Goal: Task Accomplishment & Management: Manage account settings

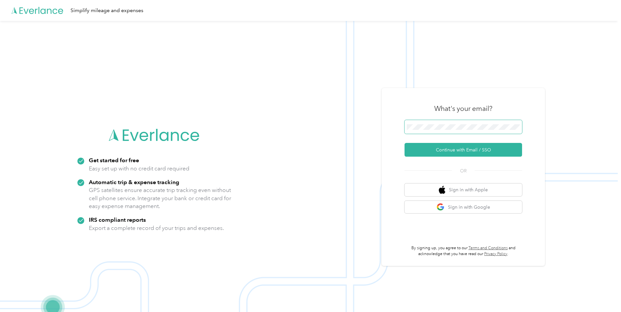
click at [405, 143] on button "Continue with Email / SSO" at bounding box center [464, 150] width 118 height 14
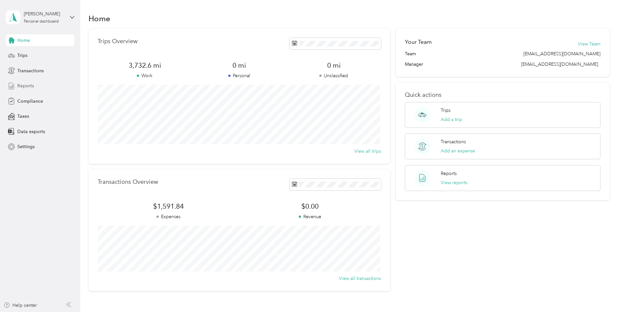
click at [22, 87] on span "Reports" at bounding box center [25, 85] width 17 height 7
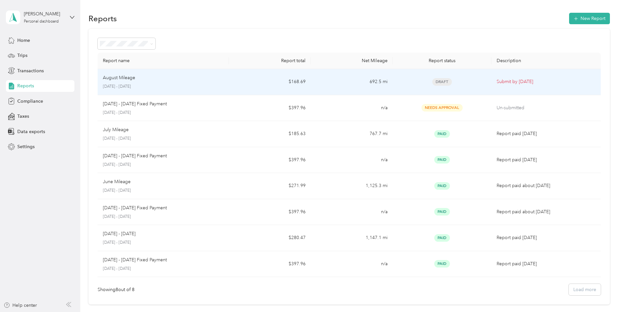
click at [126, 78] on p "August Mileage" at bounding box center [119, 77] width 32 height 7
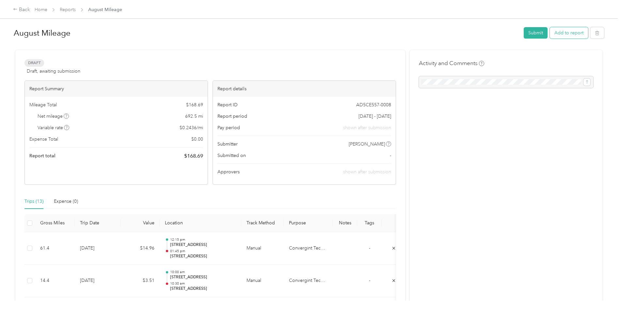
click at [565, 31] on button "Add to report" at bounding box center [569, 32] width 38 height 11
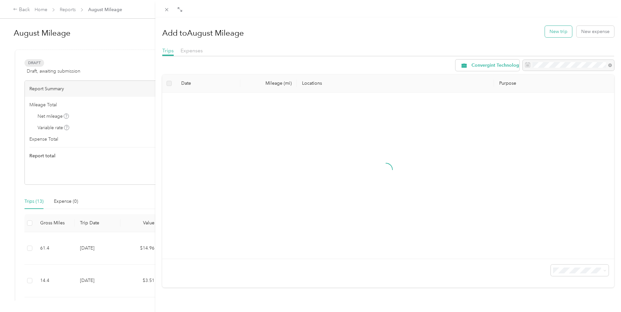
click at [545, 29] on button "New trip" at bounding box center [558, 31] width 27 height 11
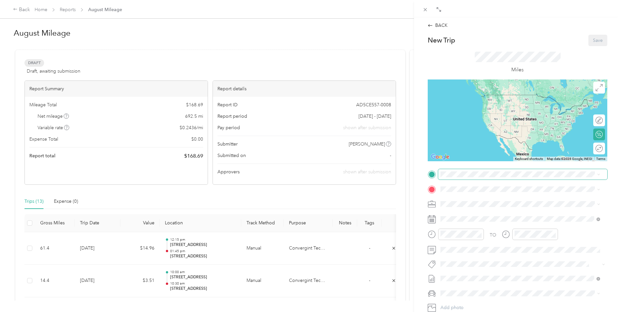
click at [475, 170] on span at bounding box center [522, 174] width 169 height 10
click at [475, 201] on span "[STREET_ADDRESS][US_STATE]" at bounding box center [485, 198] width 65 height 6
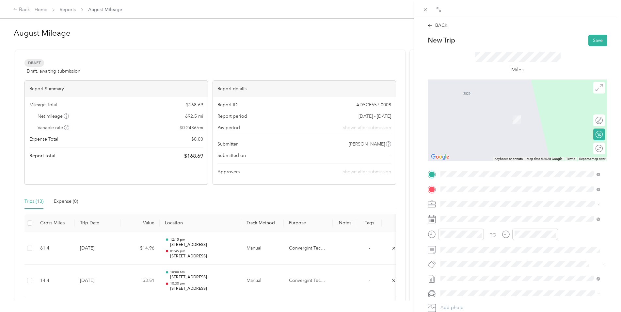
click at [470, 210] on span "[STREET_ADDRESS][PERSON_NAME][US_STATE]" at bounding box center [504, 213] width 102 height 6
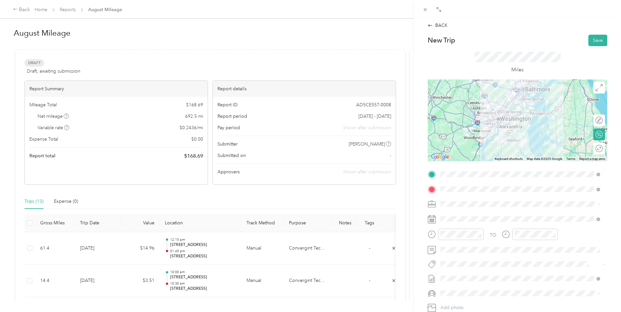
click at [521, 123] on div at bounding box center [518, 120] width 180 height 82
click at [507, 111] on div at bounding box center [518, 120] width 180 height 82
click at [506, 119] on div at bounding box center [518, 120] width 180 height 82
click at [504, 107] on div at bounding box center [518, 120] width 180 height 82
click at [506, 106] on div at bounding box center [518, 120] width 180 height 82
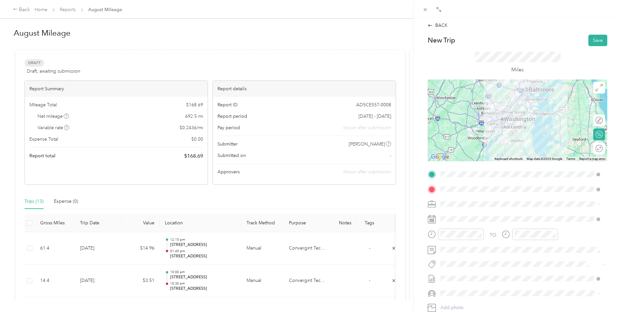
click at [507, 110] on div at bounding box center [518, 120] width 180 height 82
click at [507, 107] on div at bounding box center [518, 120] width 180 height 82
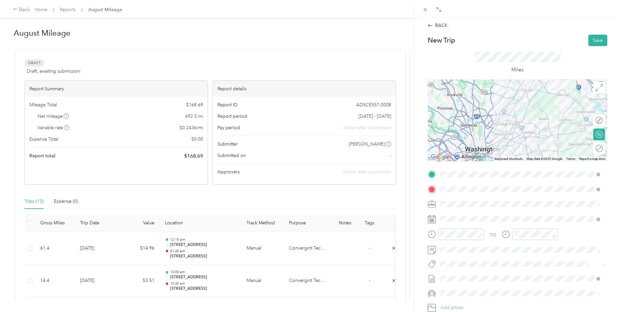
click at [511, 117] on div at bounding box center [518, 120] width 180 height 82
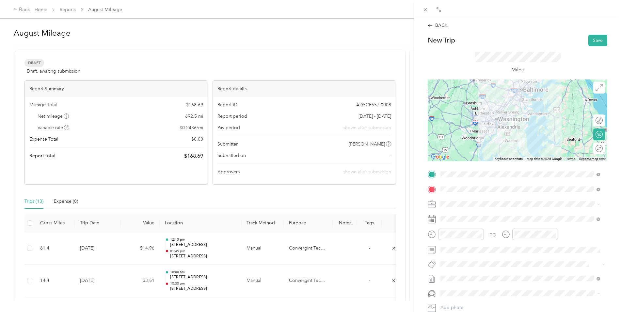
drag, startPoint x: 513, startPoint y: 107, endPoint x: 505, endPoint y: 107, distance: 7.5
click at [505, 107] on div at bounding box center [518, 120] width 180 height 82
click at [501, 104] on div at bounding box center [518, 120] width 180 height 82
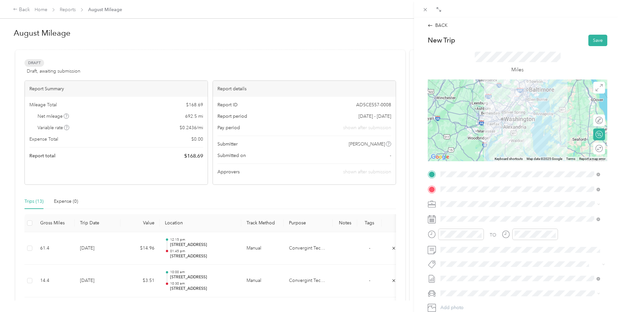
click at [520, 105] on div at bounding box center [518, 120] width 180 height 82
click at [520, 103] on div at bounding box center [518, 120] width 180 height 82
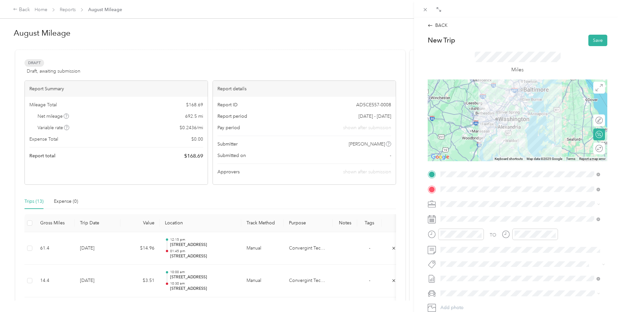
click at [502, 107] on div at bounding box center [518, 120] width 180 height 82
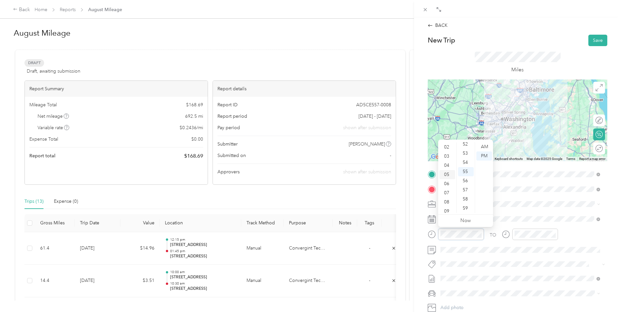
scroll to position [33, 0]
click at [446, 179] on div "07" at bounding box center [448, 178] width 16 height 9
click at [465, 201] on div "30" at bounding box center [466, 204] width 16 height 9
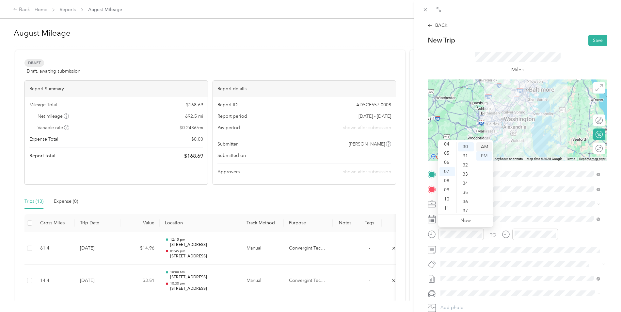
click at [485, 148] on div "AM" at bounding box center [485, 146] width 16 height 9
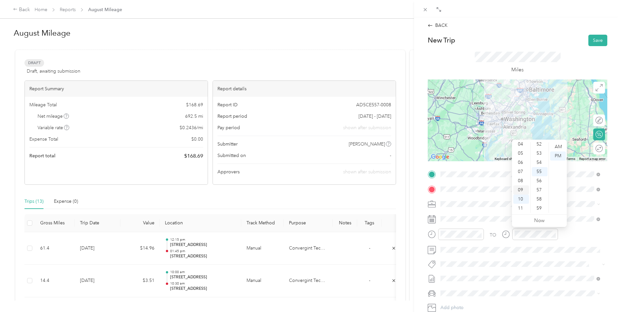
click at [521, 187] on div "09" at bounding box center [522, 189] width 16 height 9
click at [541, 185] on div "10" at bounding box center [540, 184] width 16 height 9
click at [557, 148] on div "AM" at bounding box center [559, 146] width 16 height 9
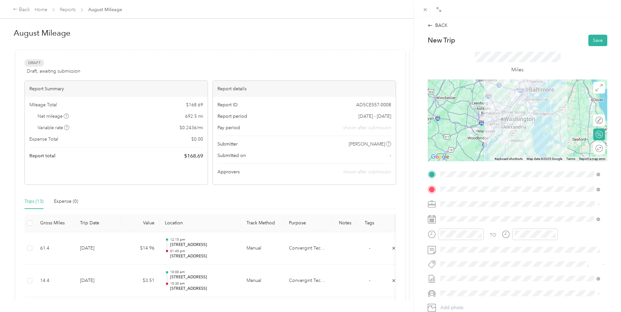
click at [453, 306] on div "Ford F150" at bounding box center [520, 304] width 155 height 7
click at [594, 42] on button "Save" at bounding box center [598, 40] width 19 height 11
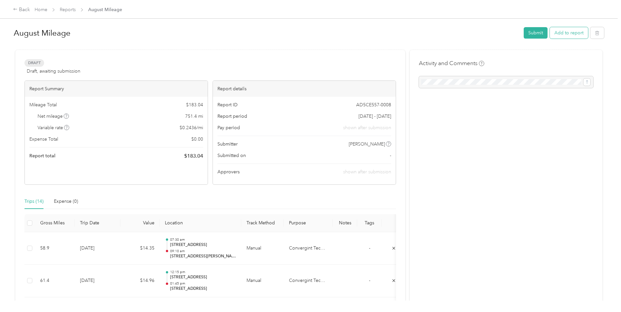
click at [564, 34] on button "Add to report" at bounding box center [569, 32] width 38 height 11
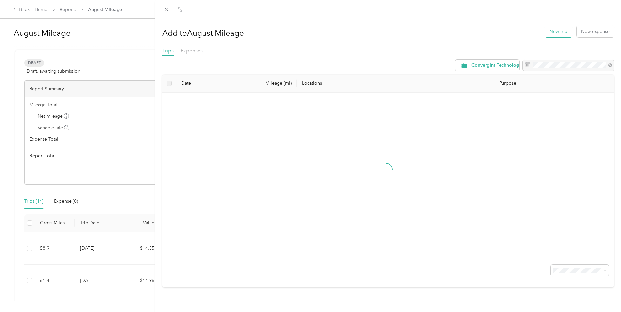
click at [557, 31] on button "New trip" at bounding box center [558, 31] width 27 height 11
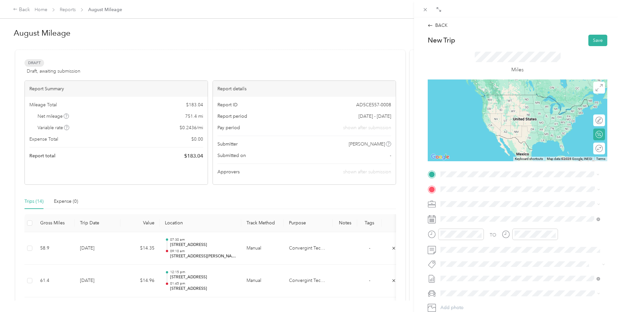
click at [474, 199] on span "[STREET_ADDRESS][PERSON_NAME][US_STATE]" at bounding box center [504, 197] width 102 height 6
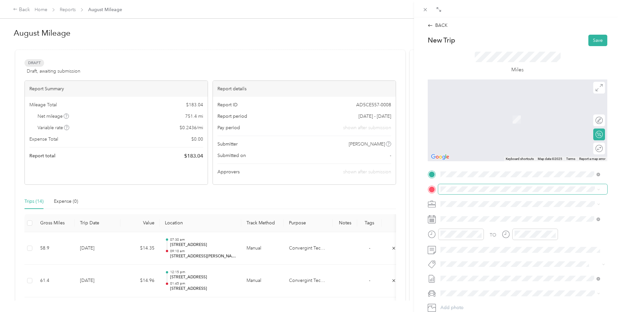
click at [480, 184] on span at bounding box center [522, 189] width 169 height 10
click at [478, 212] on span "[STREET_ADDRESS][US_STATE]" at bounding box center [485, 213] width 65 height 6
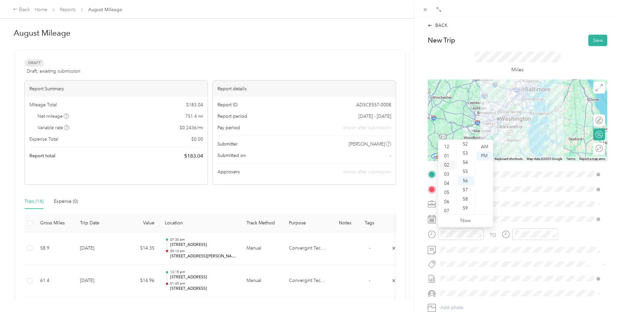
click at [449, 166] on div "02" at bounding box center [448, 164] width 16 height 9
click at [467, 160] on div "50" at bounding box center [466, 158] width 16 height 9
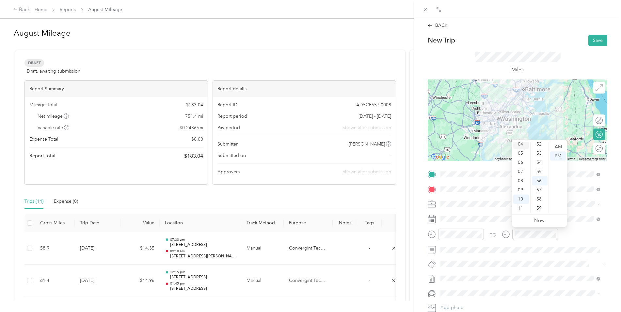
click at [521, 145] on div "04" at bounding box center [522, 144] width 16 height 9
click at [541, 189] on div "25" at bounding box center [540, 191] width 16 height 9
click at [449, 302] on span "Ford F150" at bounding box center [454, 305] width 22 height 6
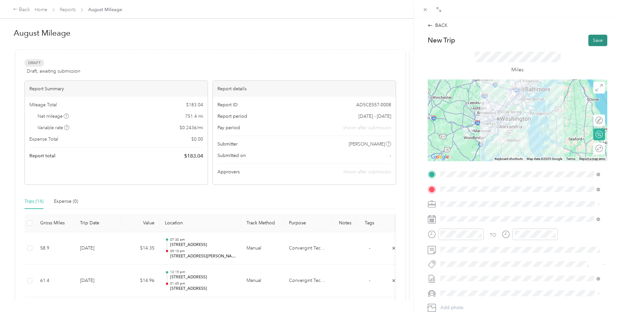
click at [598, 44] on button "Save" at bounding box center [598, 40] width 19 height 11
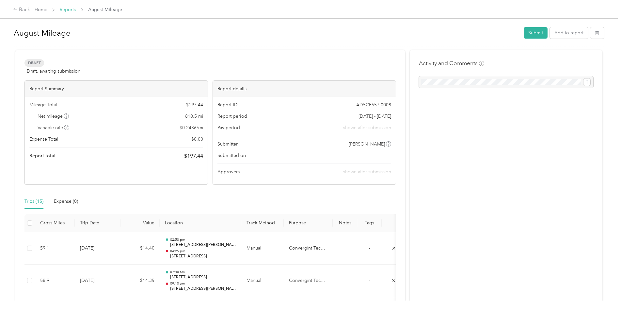
click at [63, 9] on link "Reports" at bounding box center [68, 10] width 16 height 6
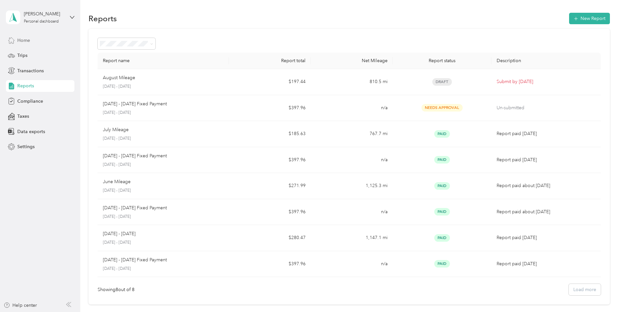
click at [20, 40] on span "Home" at bounding box center [23, 40] width 13 height 7
